Goal: Information Seeking & Learning: Learn about a topic

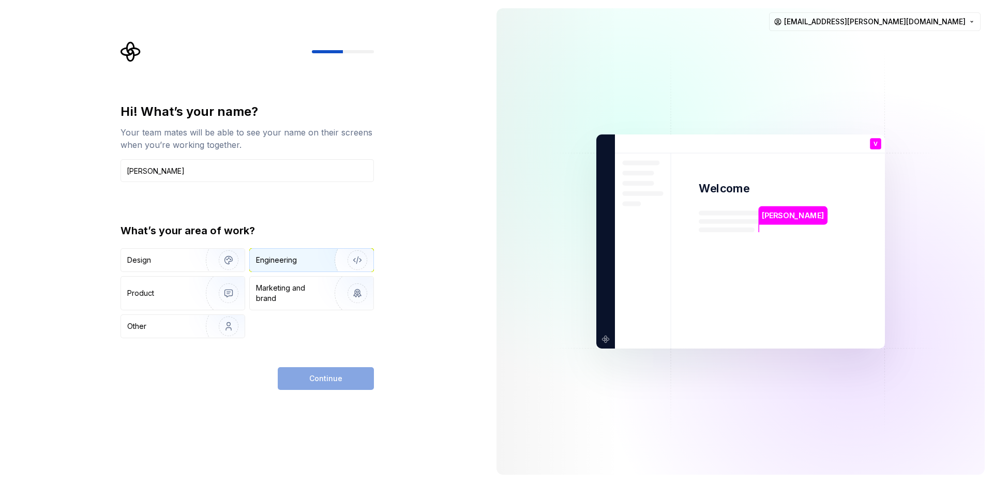
type input "[PERSON_NAME]"
click at [283, 258] on div "Engineering" at bounding box center [276, 260] width 41 height 10
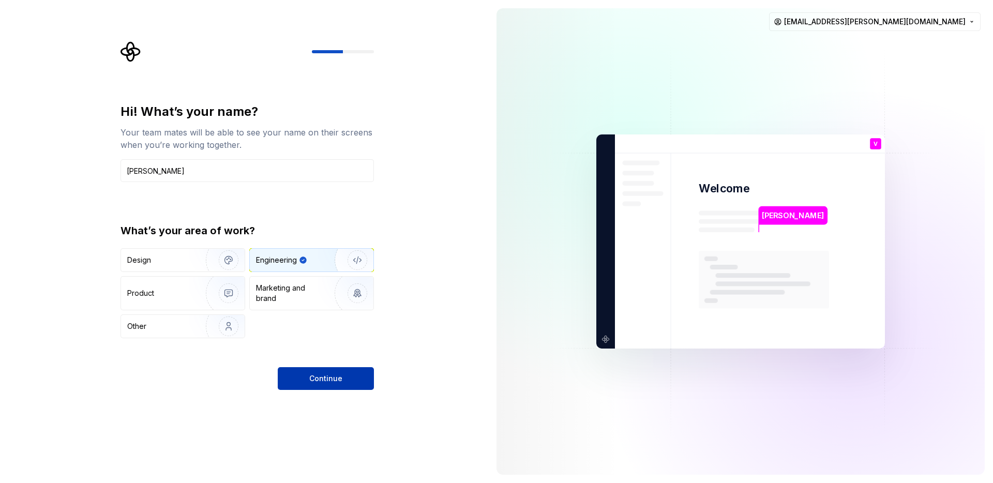
click at [310, 375] on span "Continue" at bounding box center [325, 378] width 33 height 10
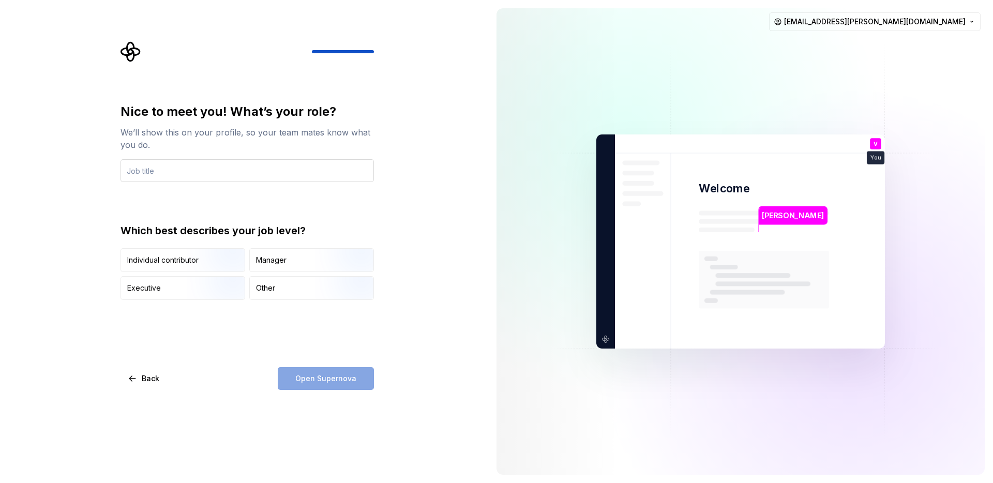
click at [185, 167] on input "text" at bounding box center [246, 170] width 253 height 23
type input "Frontend Engineer"
click at [191, 264] on img "button" at bounding box center [220, 272] width 66 height 69
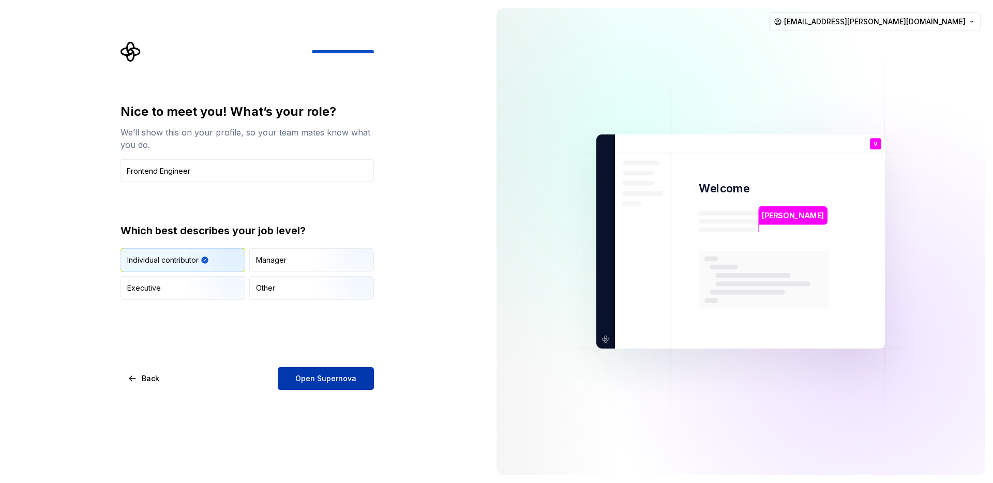
click at [346, 376] on span "Open Supernova" at bounding box center [325, 378] width 61 height 10
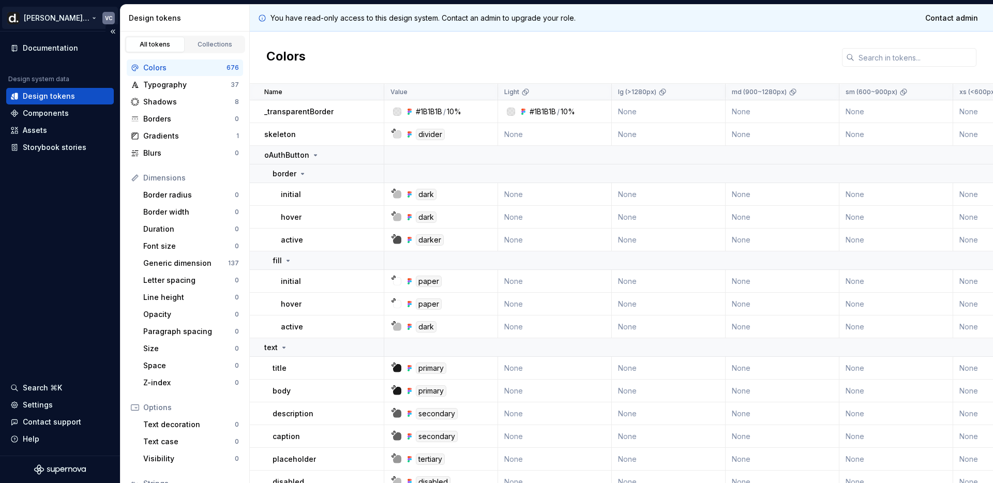
click at [111, 16] on html "[PERSON_NAME] UI VC Documentation Design system data Design tokens Components A…" at bounding box center [496, 241] width 993 height 483
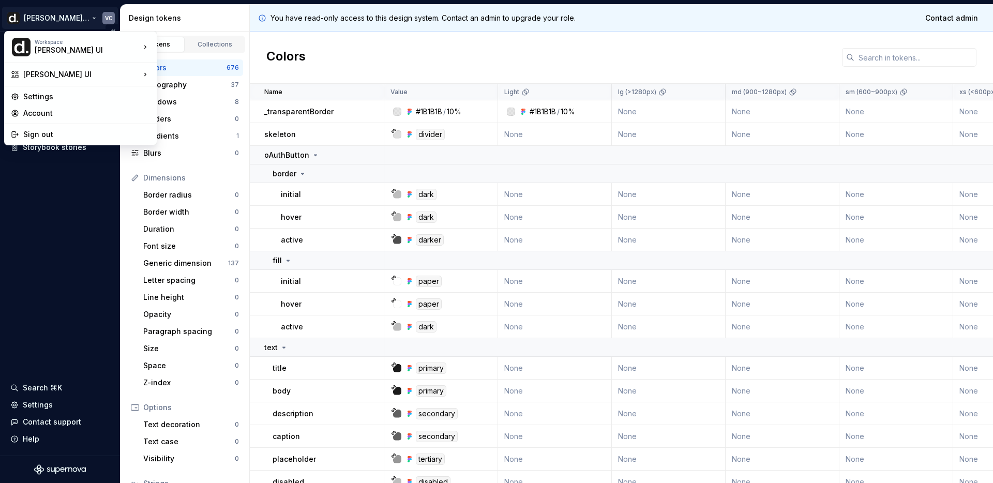
click at [67, 251] on html "[PERSON_NAME] UI VC Documentation Design system data Design tokens Components A…" at bounding box center [496, 241] width 993 height 483
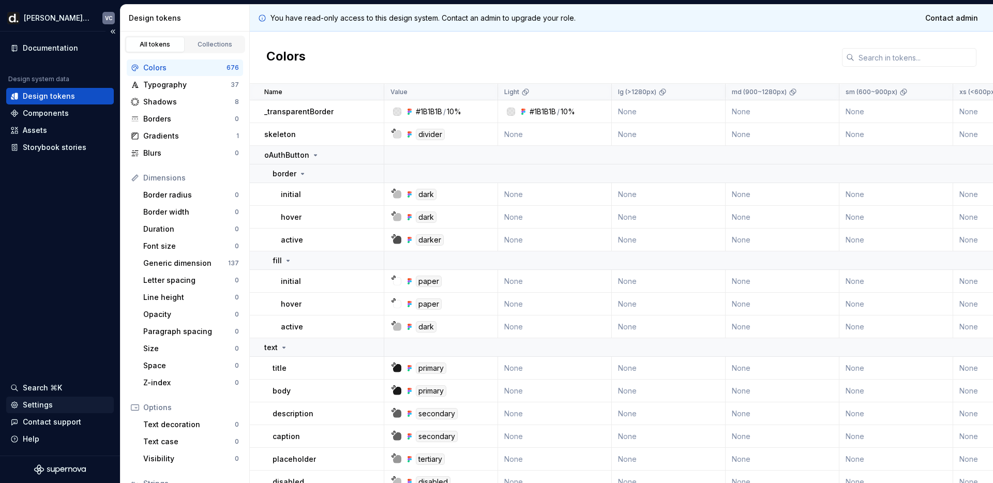
click at [41, 407] on div "Settings" at bounding box center [38, 405] width 30 height 10
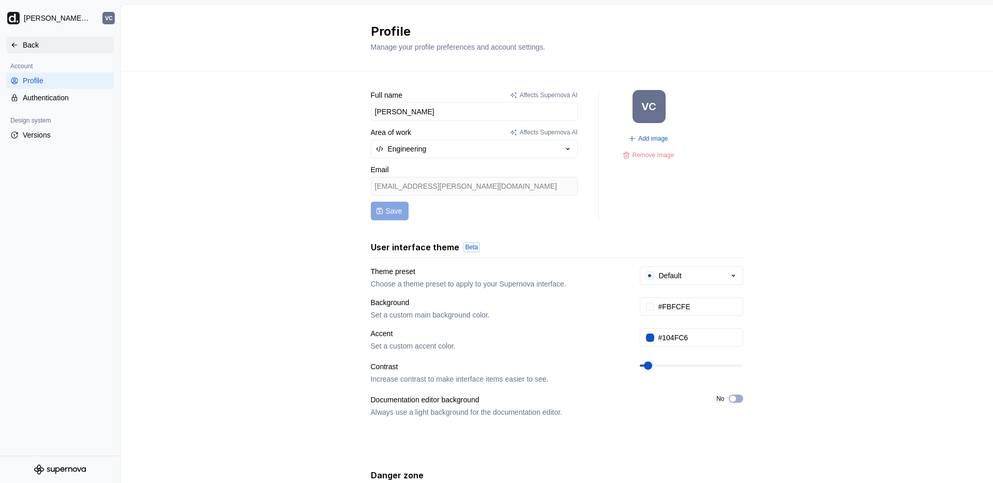
click at [42, 46] on div "Back" at bounding box center [66, 45] width 87 height 10
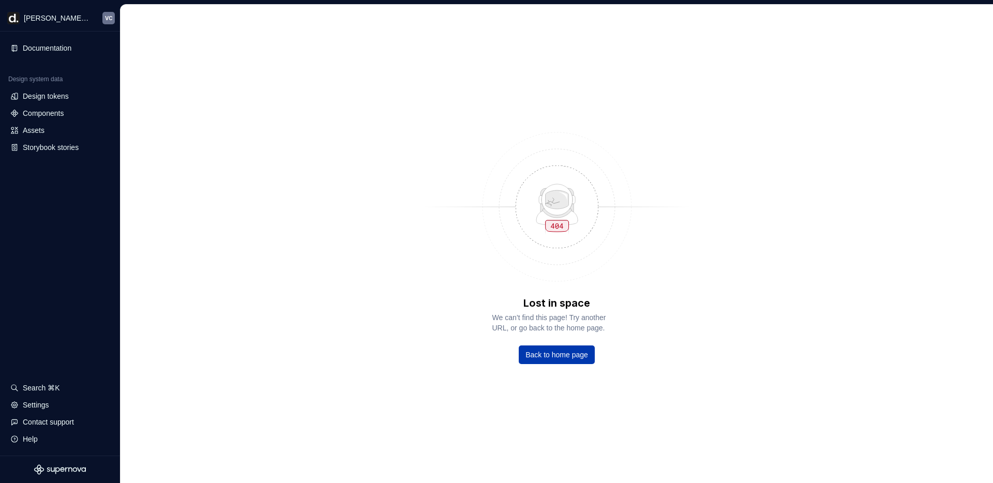
click at [570, 360] on link "Back to home page" at bounding box center [557, 354] width 76 height 19
